Goal: Navigation & Orientation: Find specific page/section

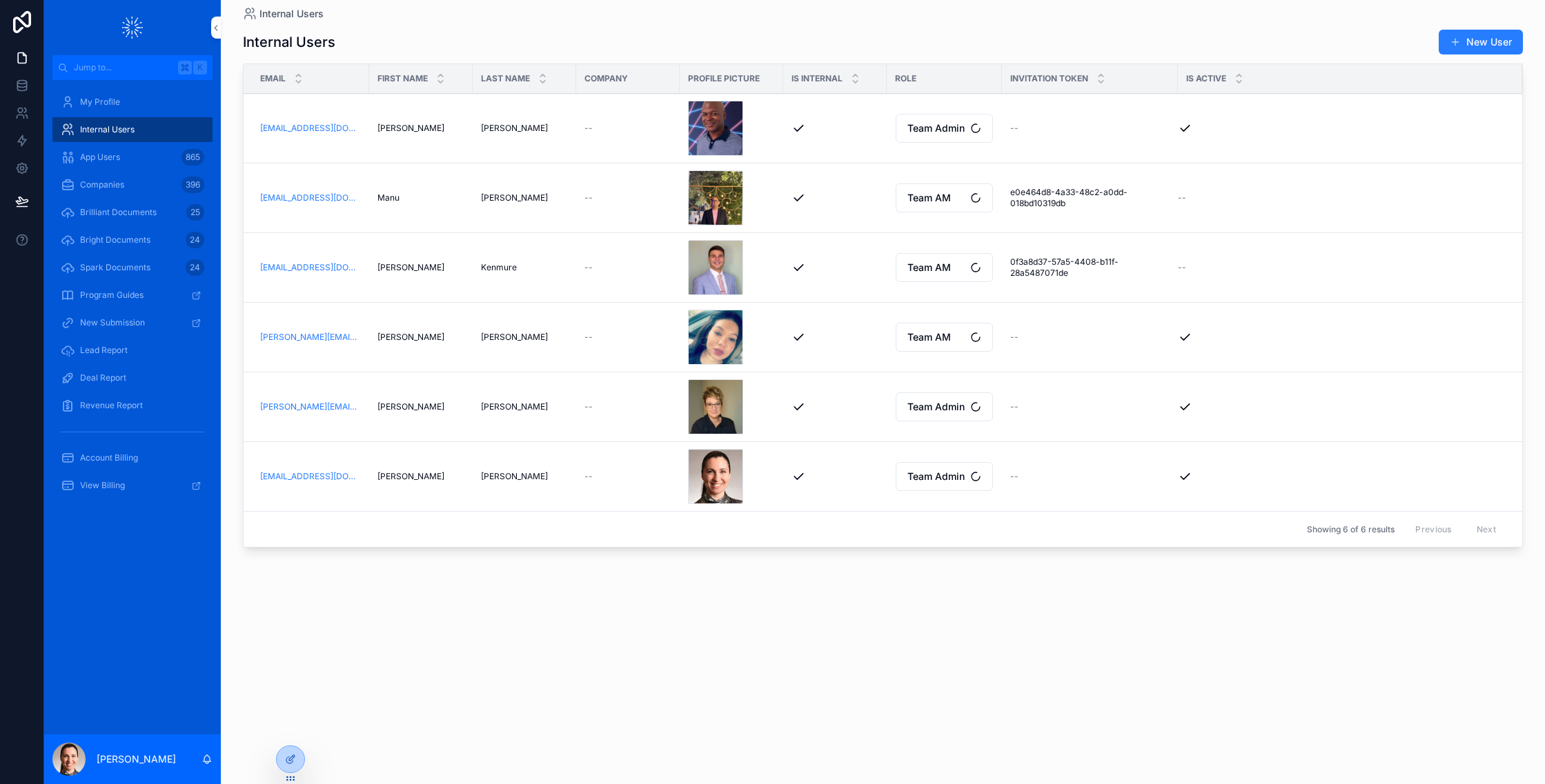
click at [0, 0] on icon at bounding box center [0, 0] width 0 height 0
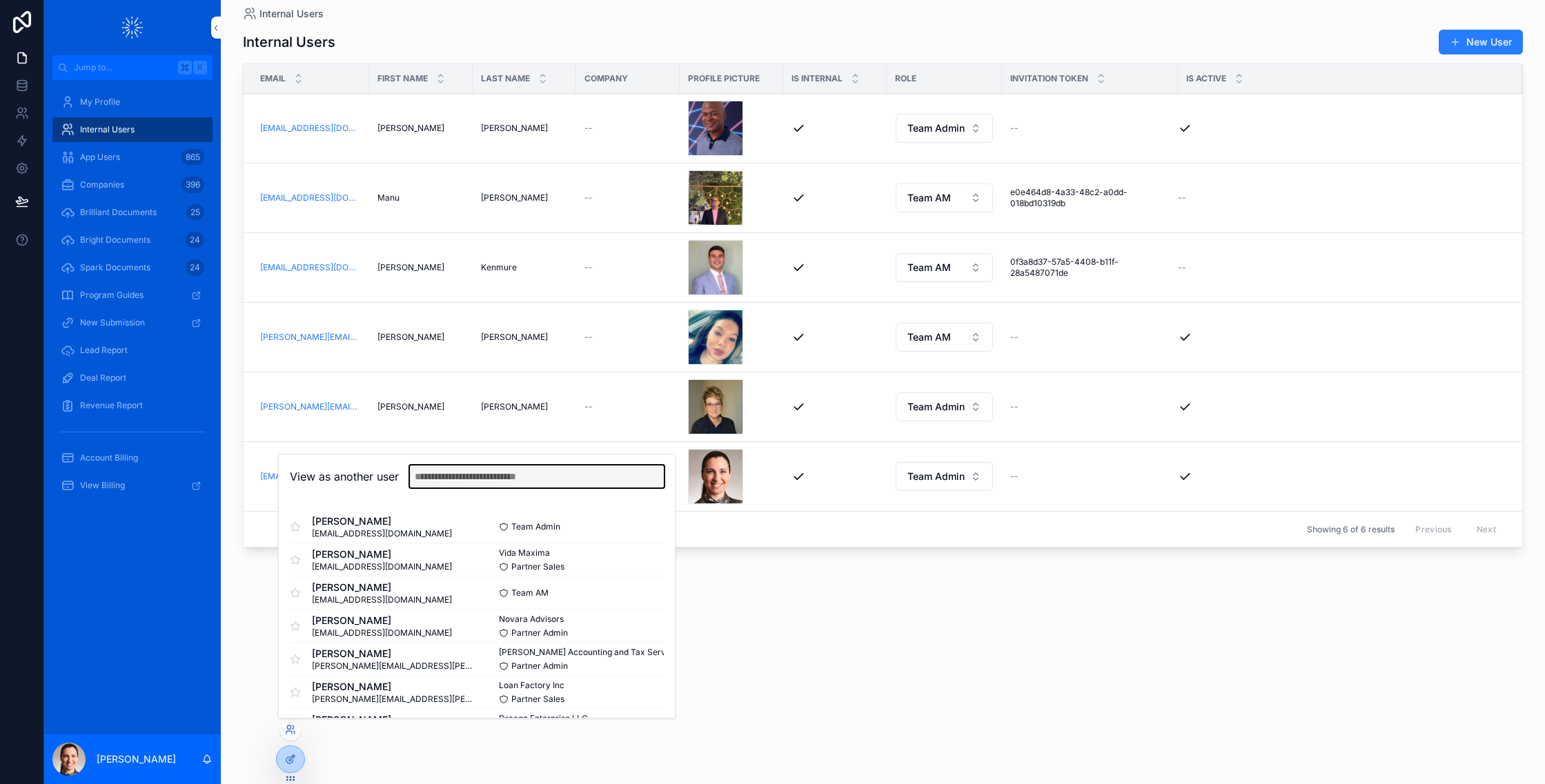
click at [515, 480] on input "text" at bounding box center [536, 477] width 254 height 22
type input "****"
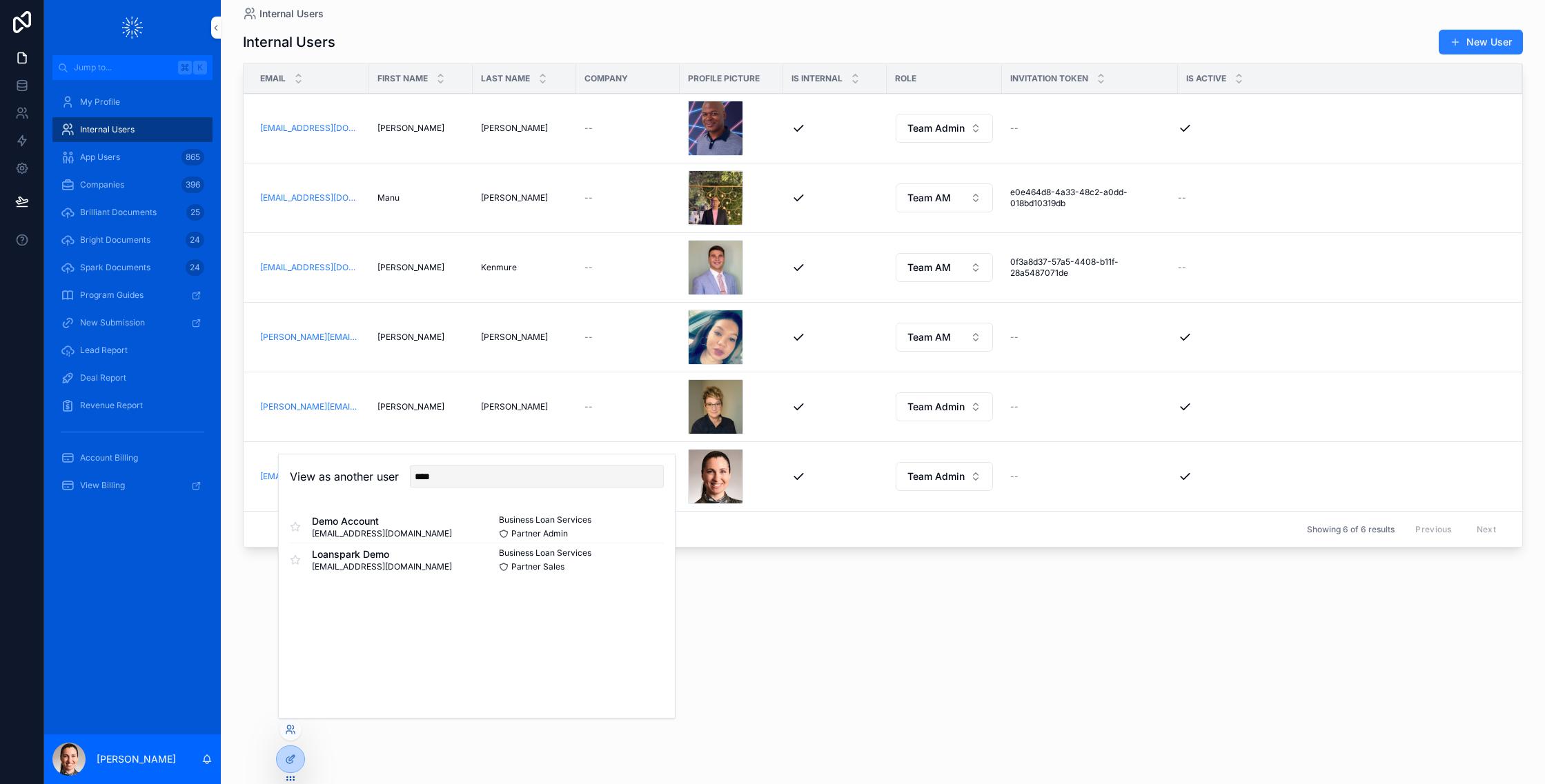
click at [0, 0] on button "Select" at bounding box center [0, 0] width 0 height 0
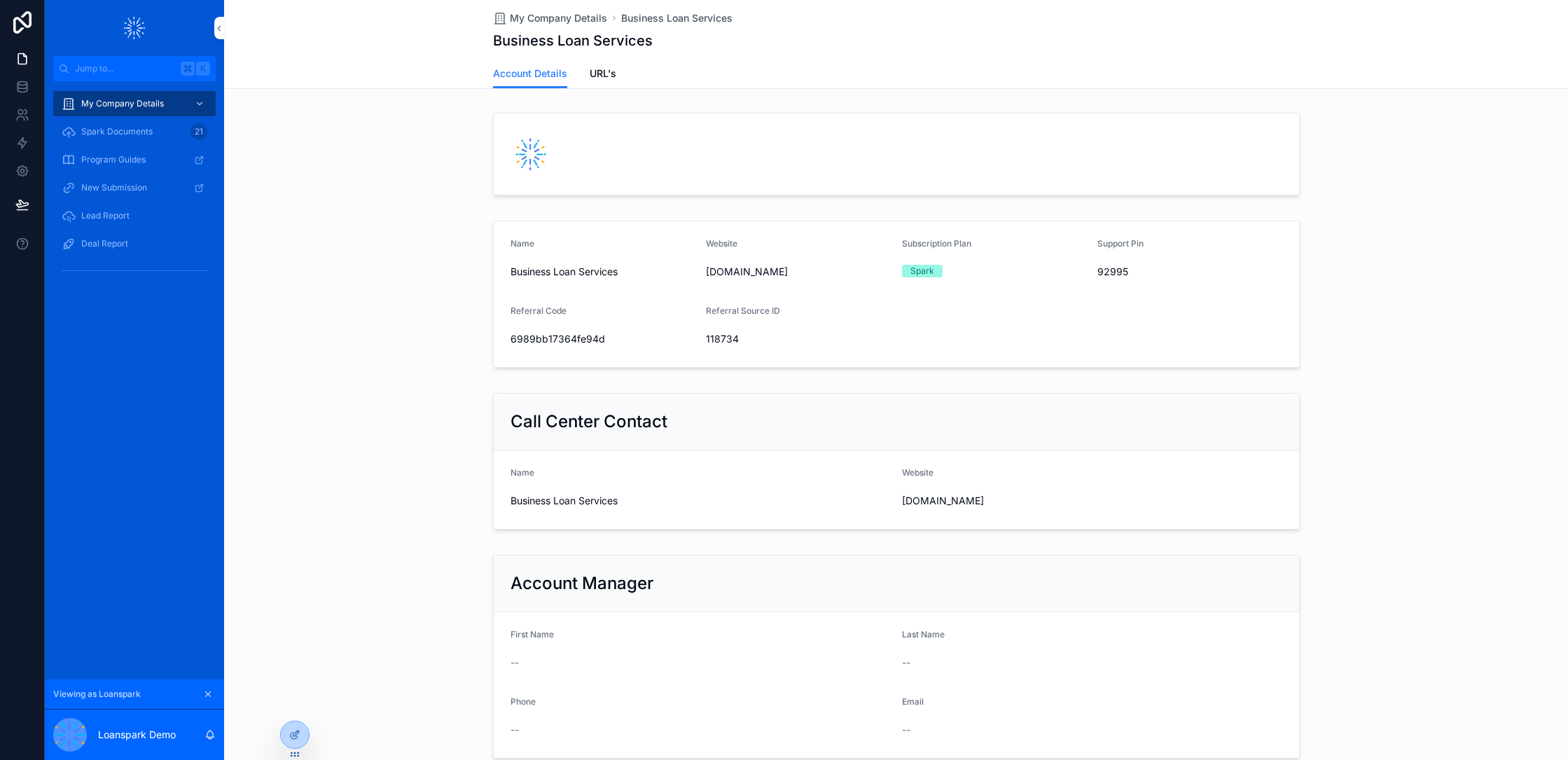
click at [107, 215] on span "Lead Report" at bounding box center [105, 216] width 48 height 11
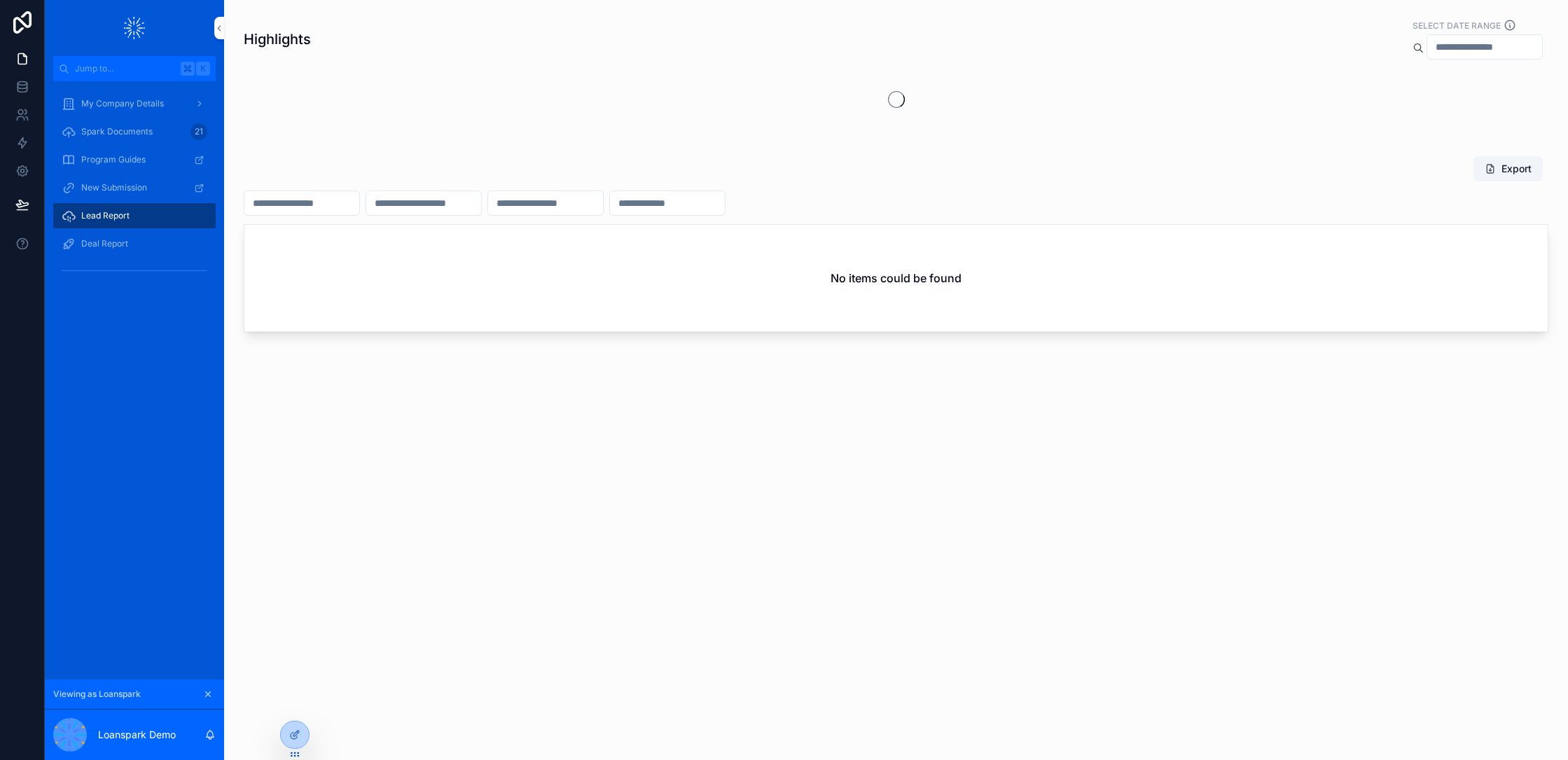
click at [95, 243] on span "Deal Report" at bounding box center [104, 244] width 47 height 11
click at [107, 210] on span "Lead Report" at bounding box center [105, 216] width 48 height 11
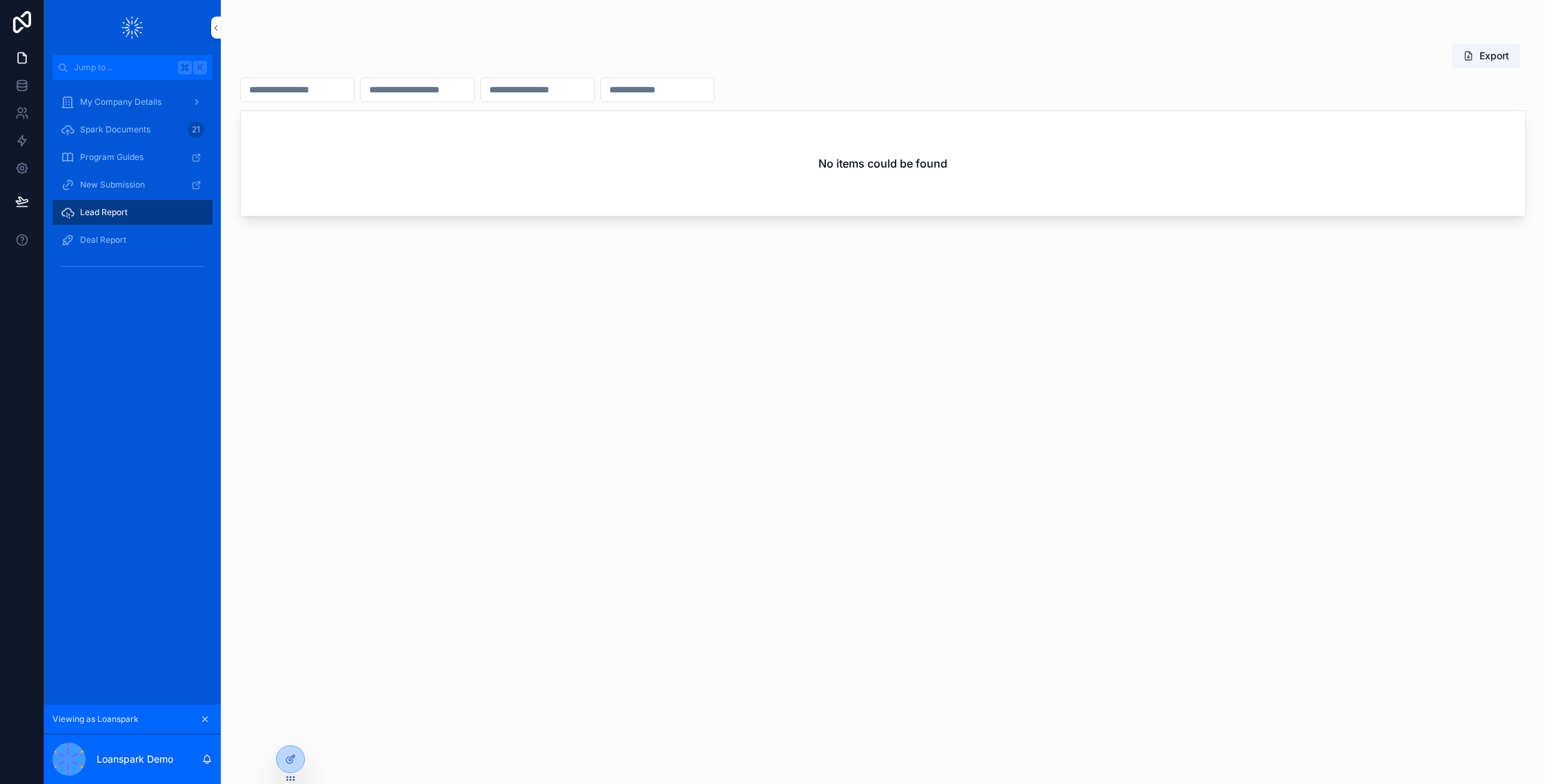
click at [0, 0] on icon at bounding box center [0, 0] width 0 height 0
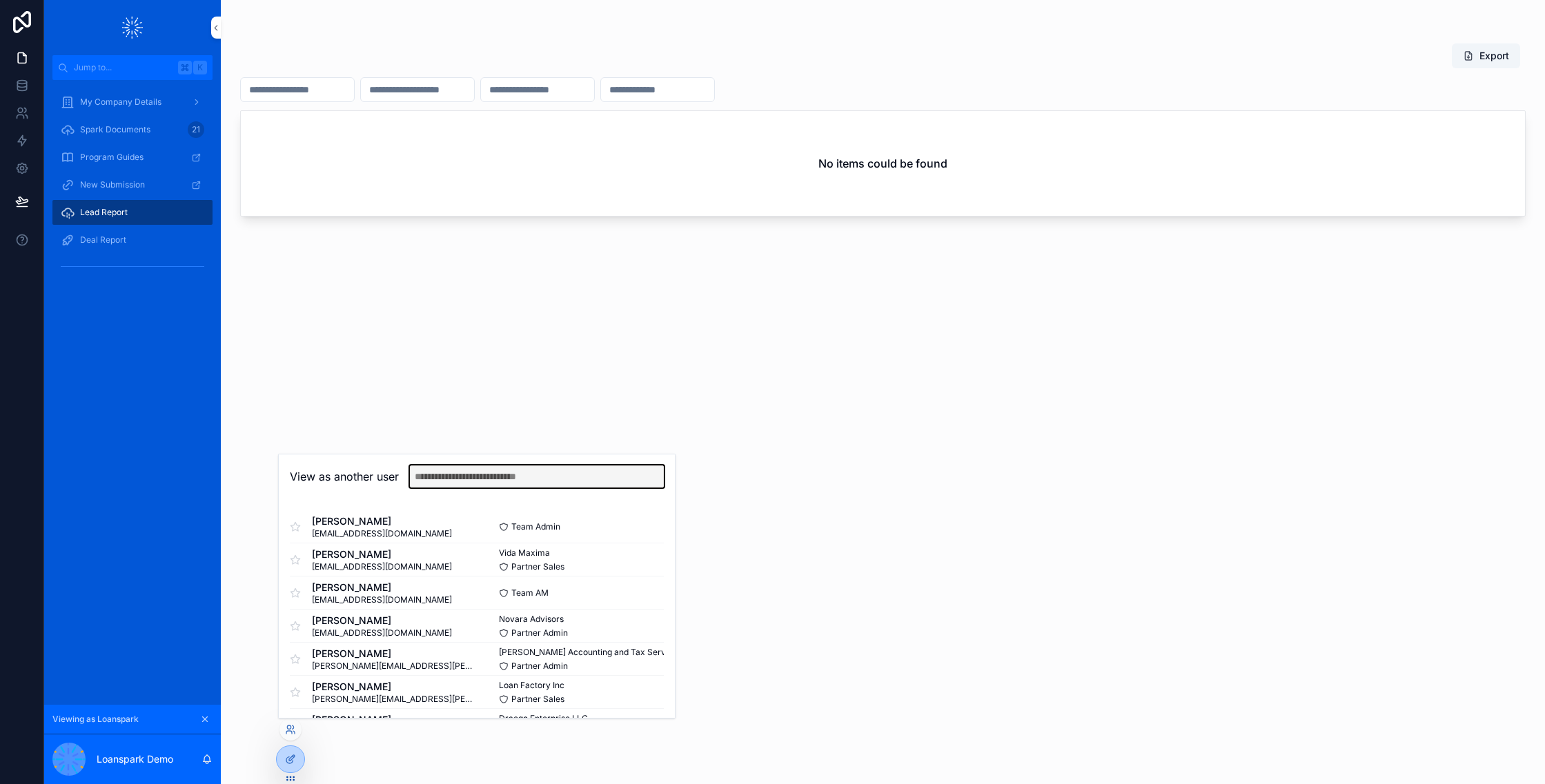
click at [561, 471] on input "text" at bounding box center [536, 477] width 254 height 22
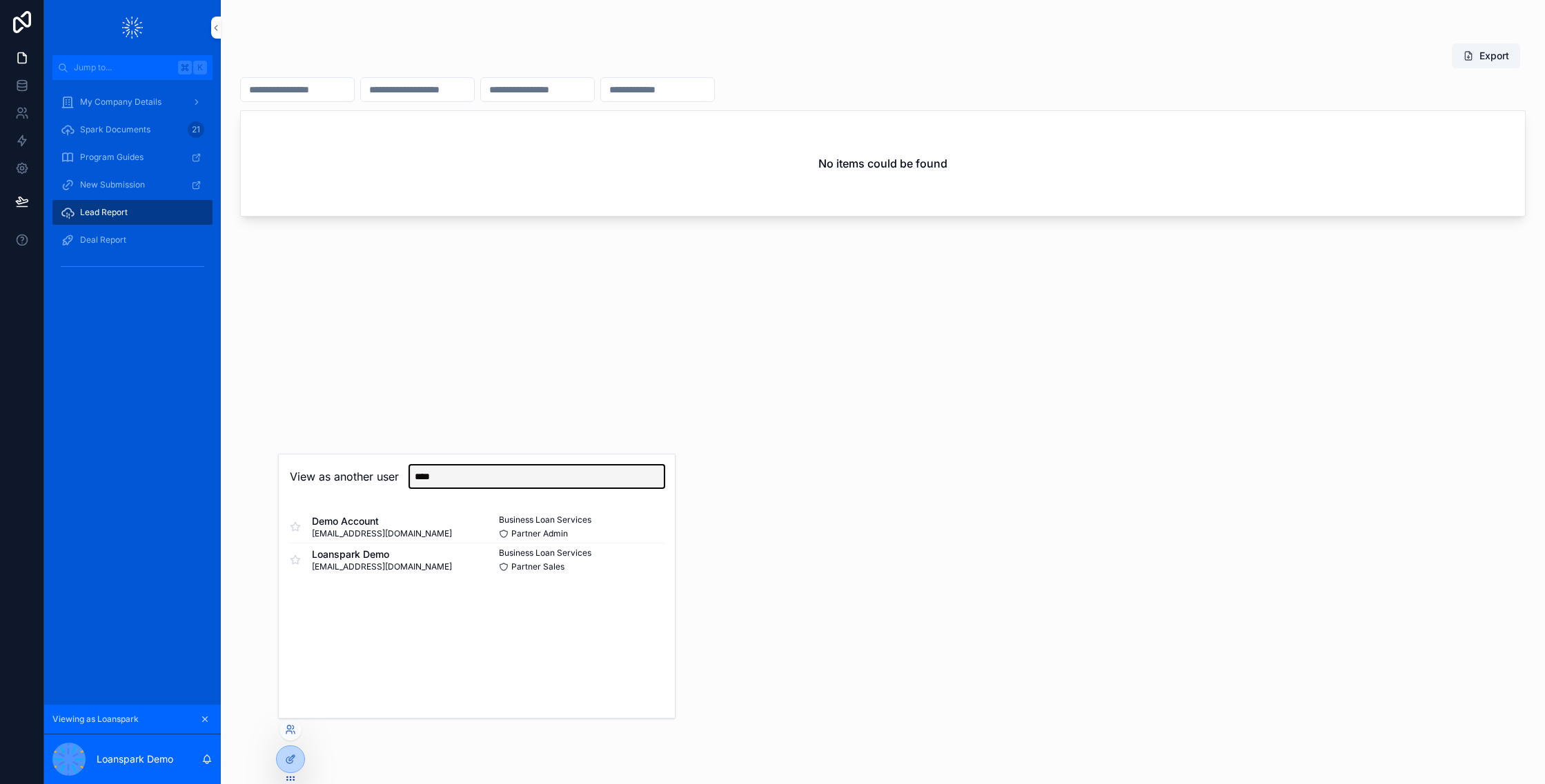
type input "****"
click at [0, 0] on button "Select" at bounding box center [0, 0] width 0 height 0
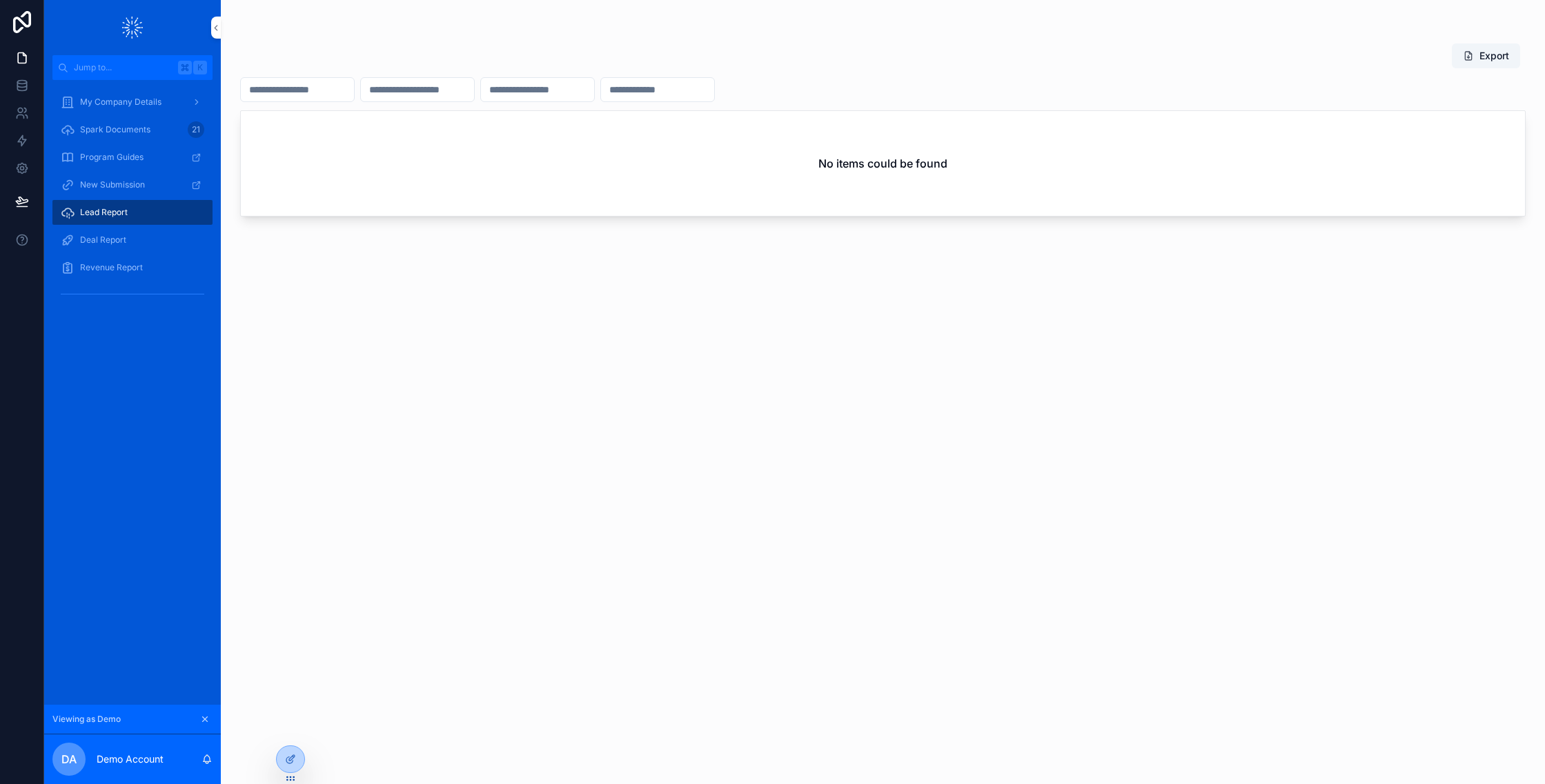
click at [121, 246] on div "Deal Report" at bounding box center [132, 240] width 144 height 22
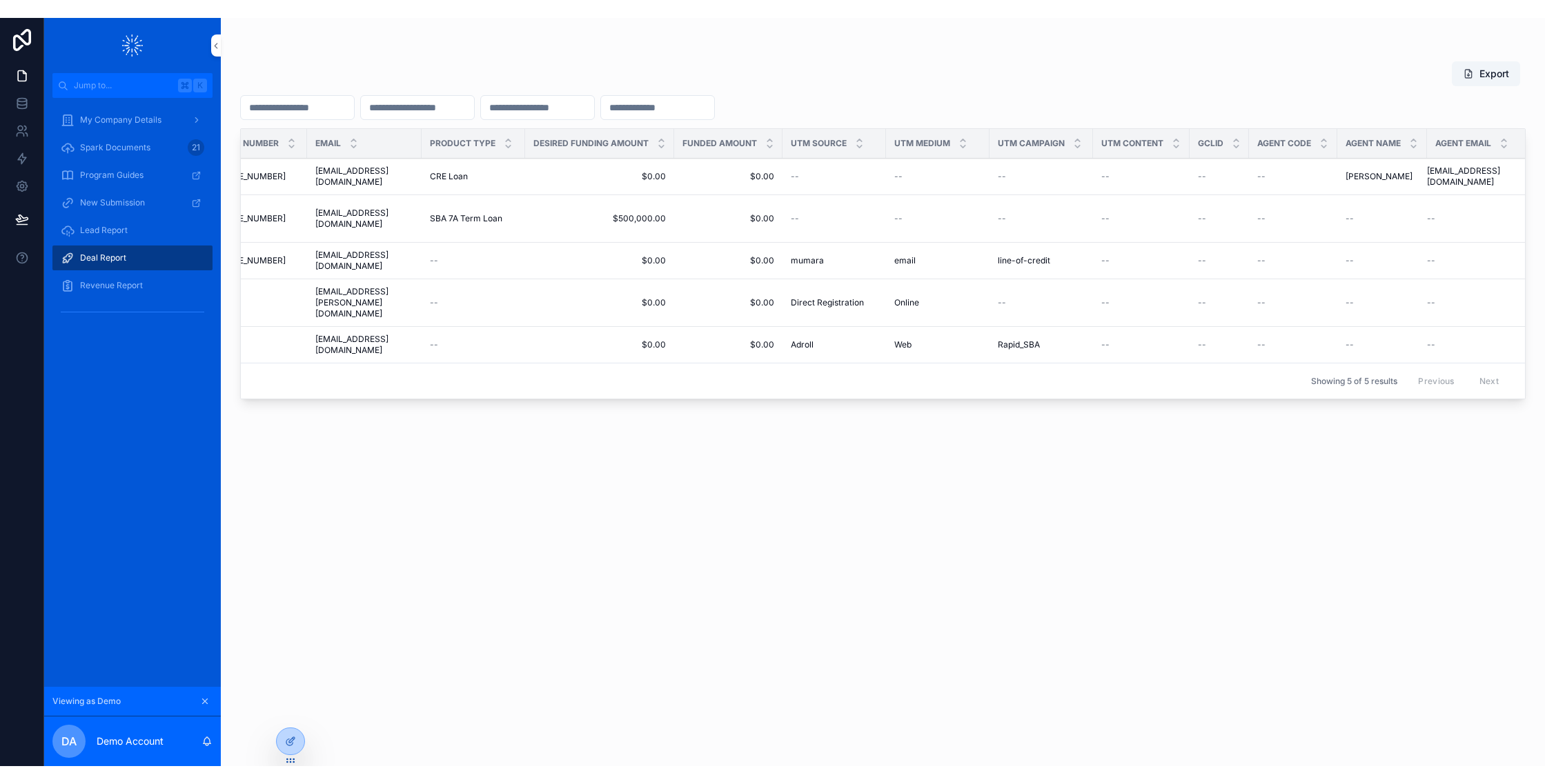
scroll to position [0, 1682]
